Goal: Transaction & Acquisition: Register for event/course

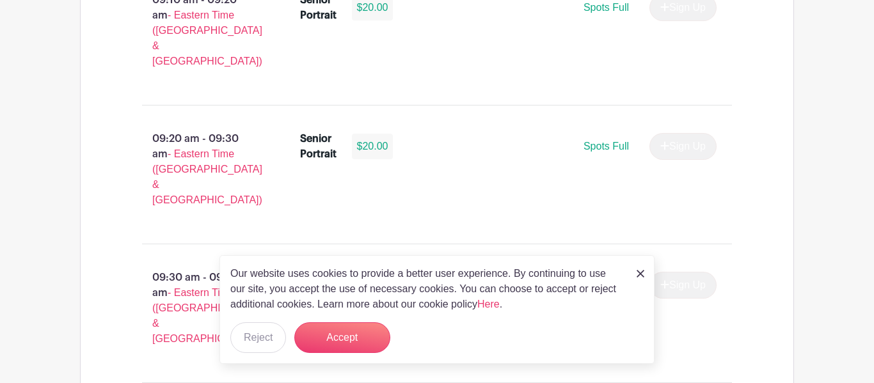
scroll to position [1164, 0]
click at [548, 134] on div "Spots Full Sign Up" at bounding box center [560, 147] width 313 height 27
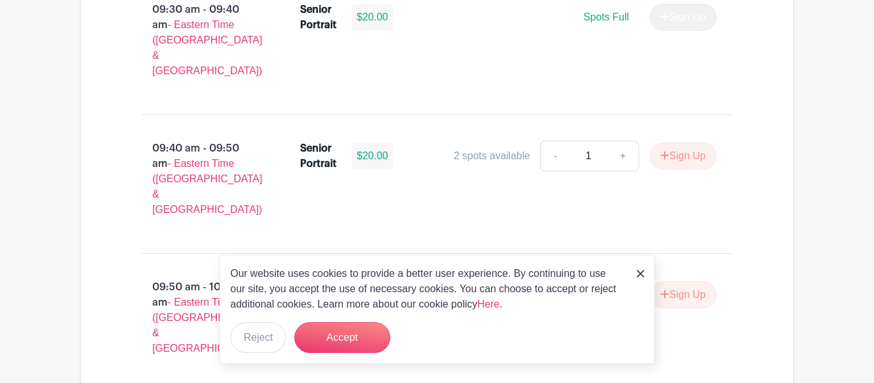
scroll to position [1434, 0]
click at [640, 278] on link at bounding box center [641, 273] width 8 height 15
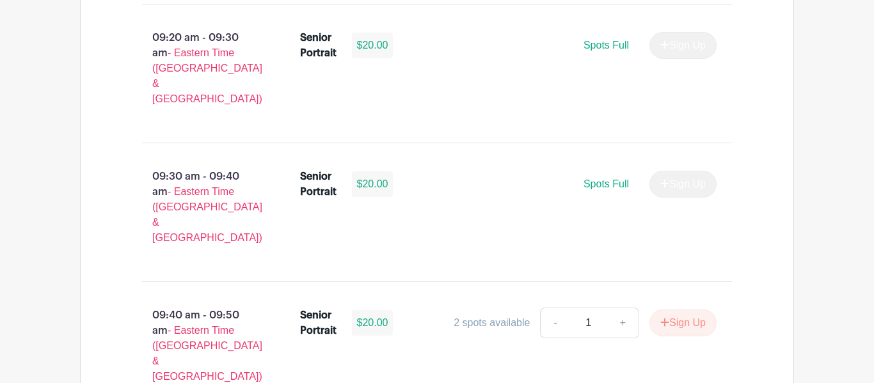
scroll to position [1266, 0]
click at [663, 309] on button "Sign Up" at bounding box center [682, 322] width 67 height 27
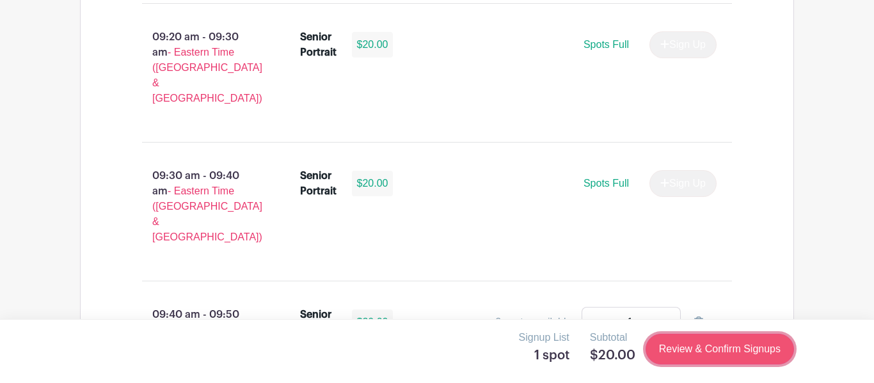
click at [699, 351] on link "Review & Confirm Signups" at bounding box center [720, 349] width 148 height 31
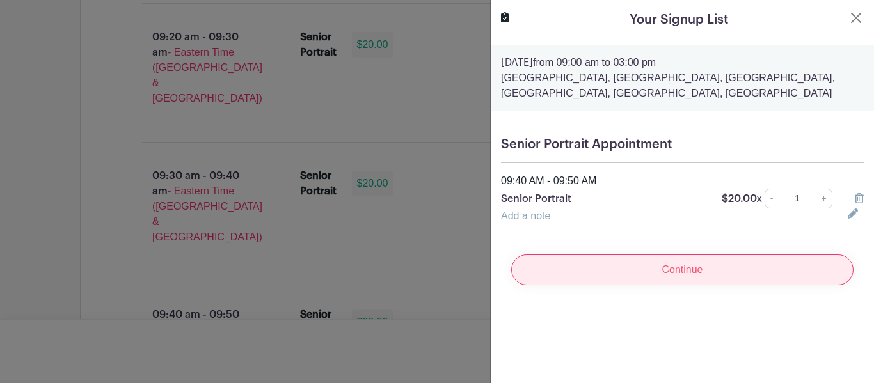
click at [649, 264] on input "Continue" at bounding box center [682, 270] width 342 height 31
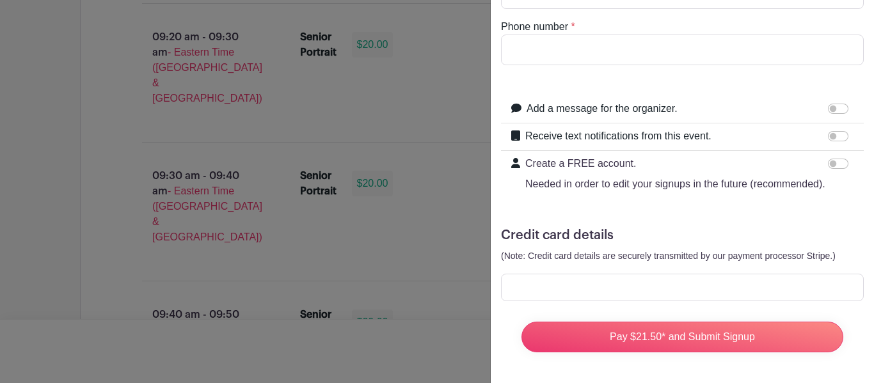
scroll to position [0, 0]
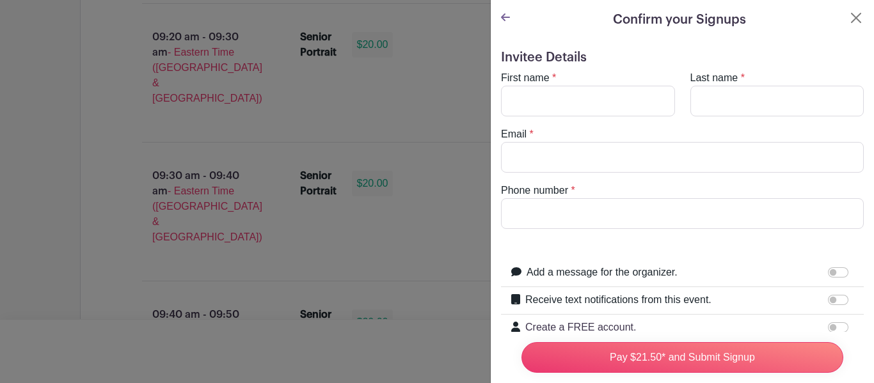
click at [623, 319] on div "Create a FREE account. Needed in order to edit your signups in the future (reco…" at bounding box center [682, 338] width 363 height 46
click at [833, 331] on input "Create a FREE account. Needed in order to edit your signups in the future (reco…" at bounding box center [838, 327] width 20 height 10
checkbox input "true"
click at [840, 269] on input "Add a message for the organizer." at bounding box center [838, 272] width 20 height 10
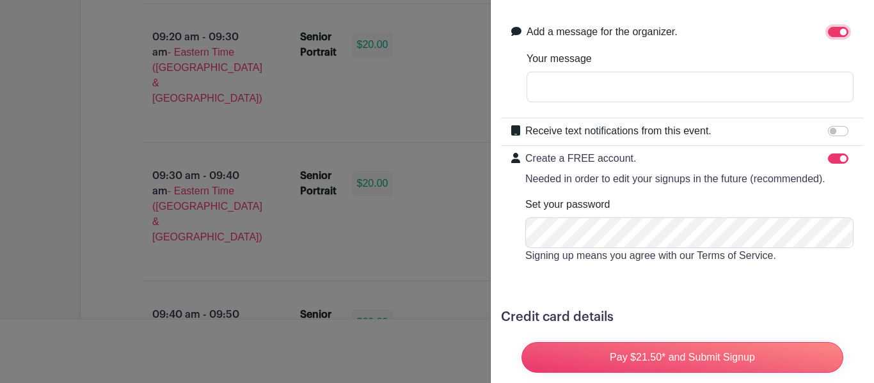
scroll to position [237, 0]
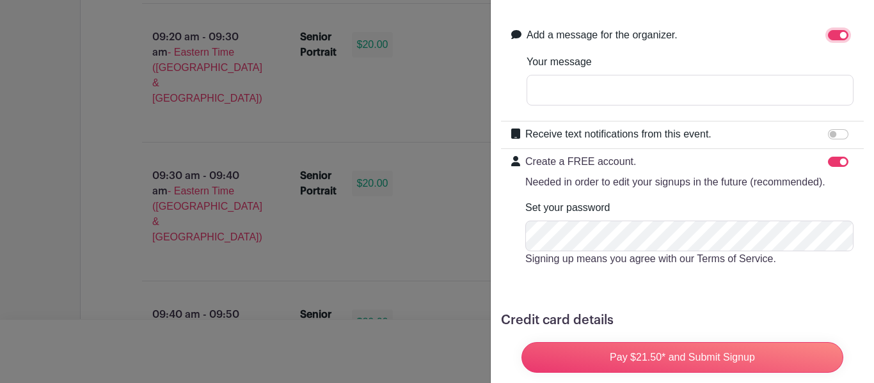
click at [834, 38] on input "Add a message for the organizer." at bounding box center [838, 35] width 20 height 10
checkbox input "false"
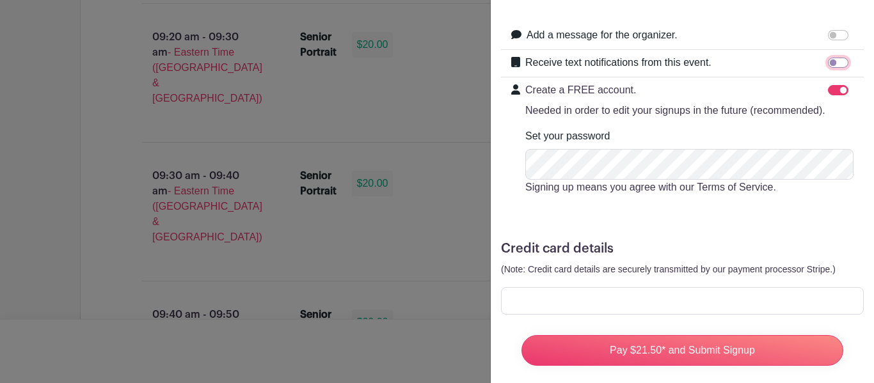
click at [842, 67] on input "Receive text notifications from this event." at bounding box center [838, 63] width 20 height 10
checkbox input "true"
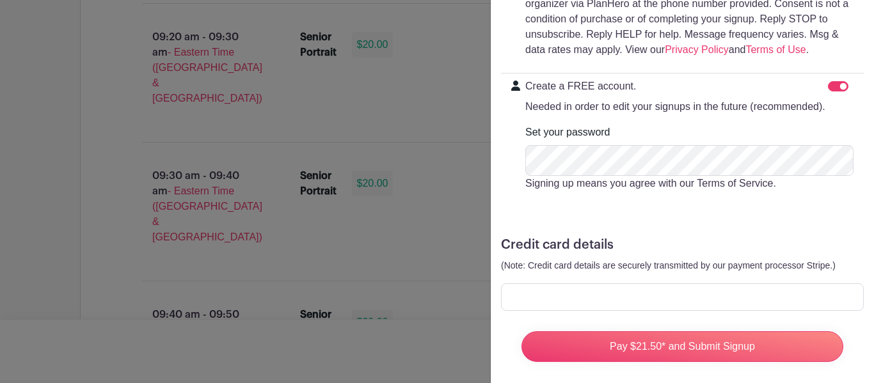
scroll to position [491, 0]
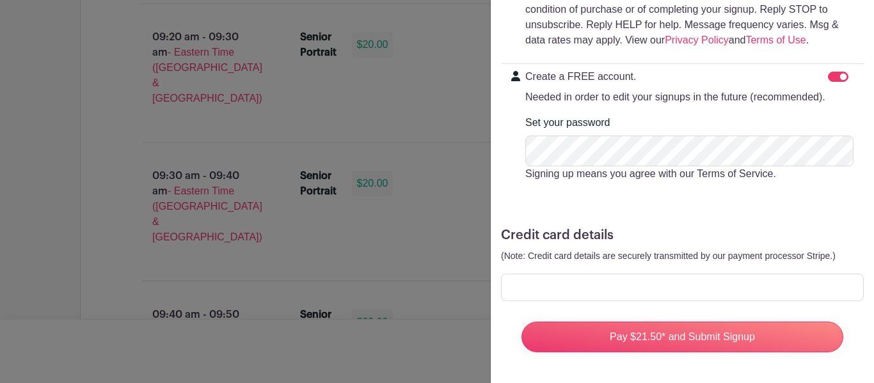
click at [842, 67] on div "Create a FREE account. Needed in order to edit your signups in the future (reco…" at bounding box center [682, 130] width 363 height 133
click at [424, 84] on div at bounding box center [437, 191] width 874 height 383
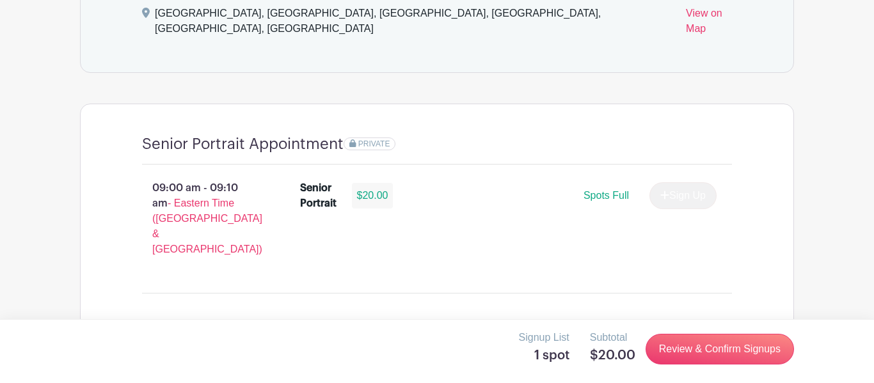
scroll to position [843, 0]
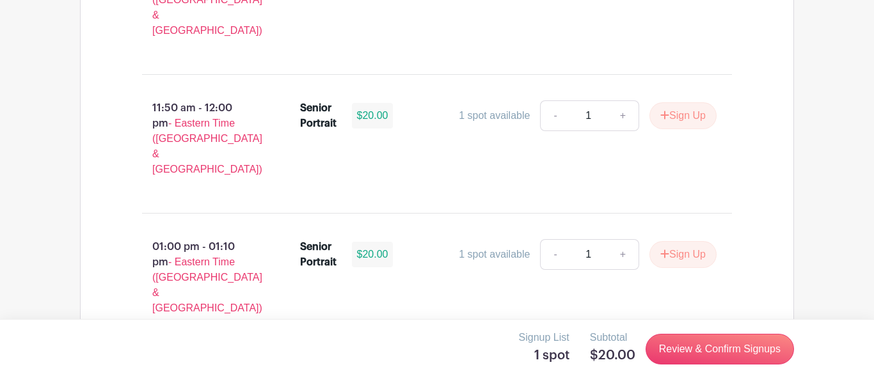
scroll to position [3998, 0]
